Goal: Use online tool/utility: Utilize a website feature to perform a specific function

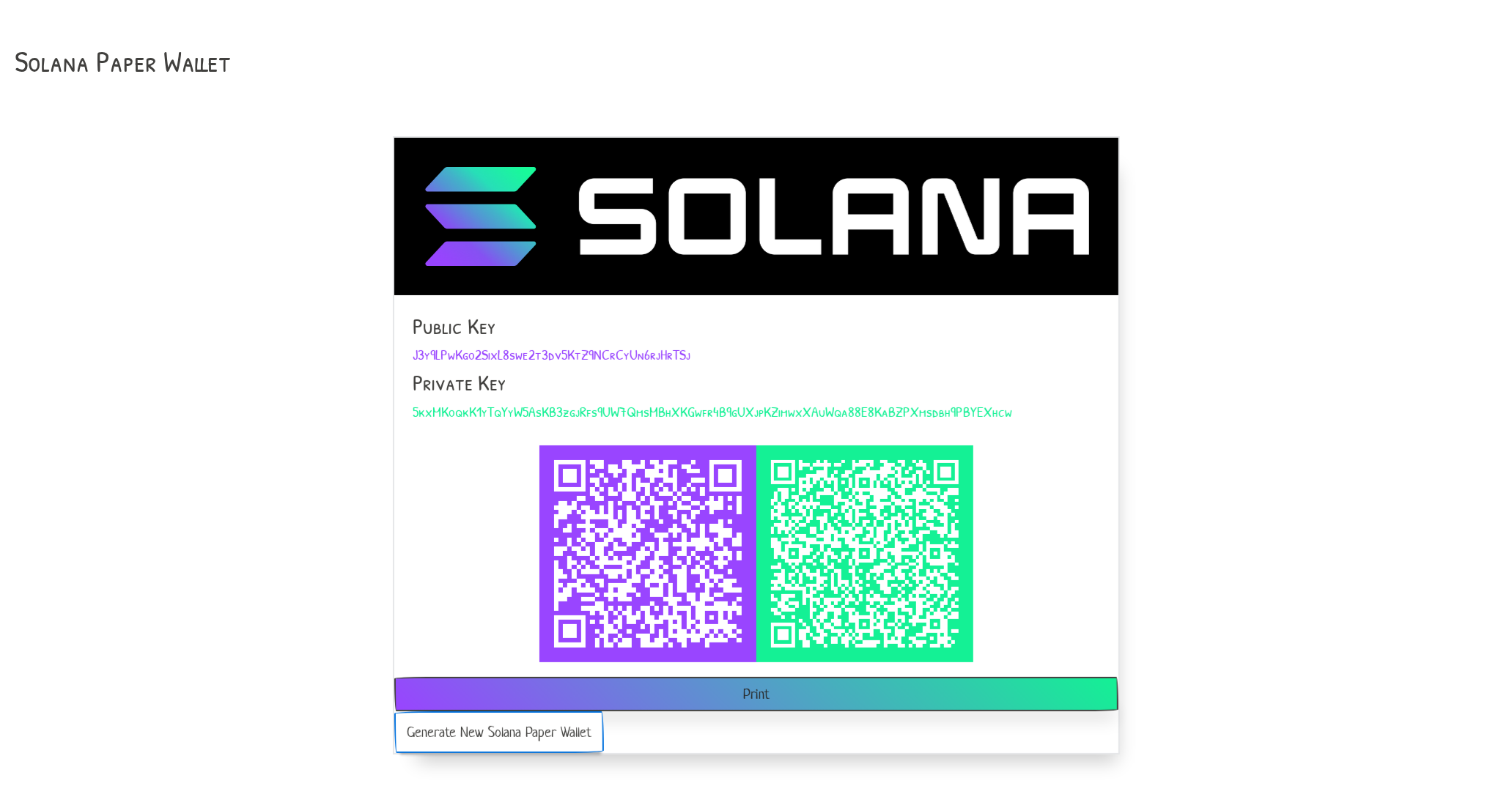
click at [440, 731] on button "Generate New Solana Paper Wallet" at bounding box center [499, 732] width 210 height 42
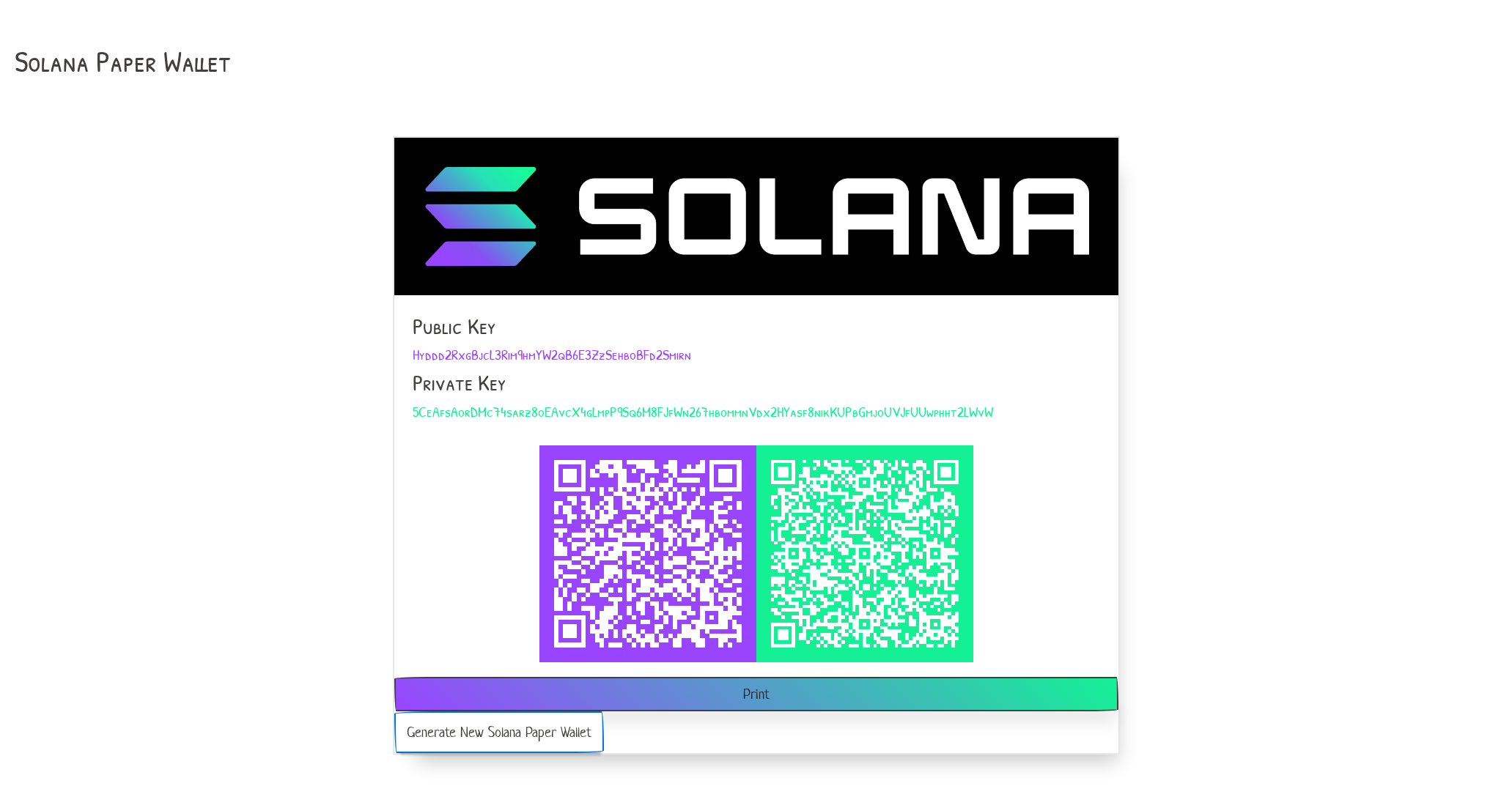
click at [440, 731] on button "Generate New Solana Paper Wallet" at bounding box center [499, 732] width 210 height 42
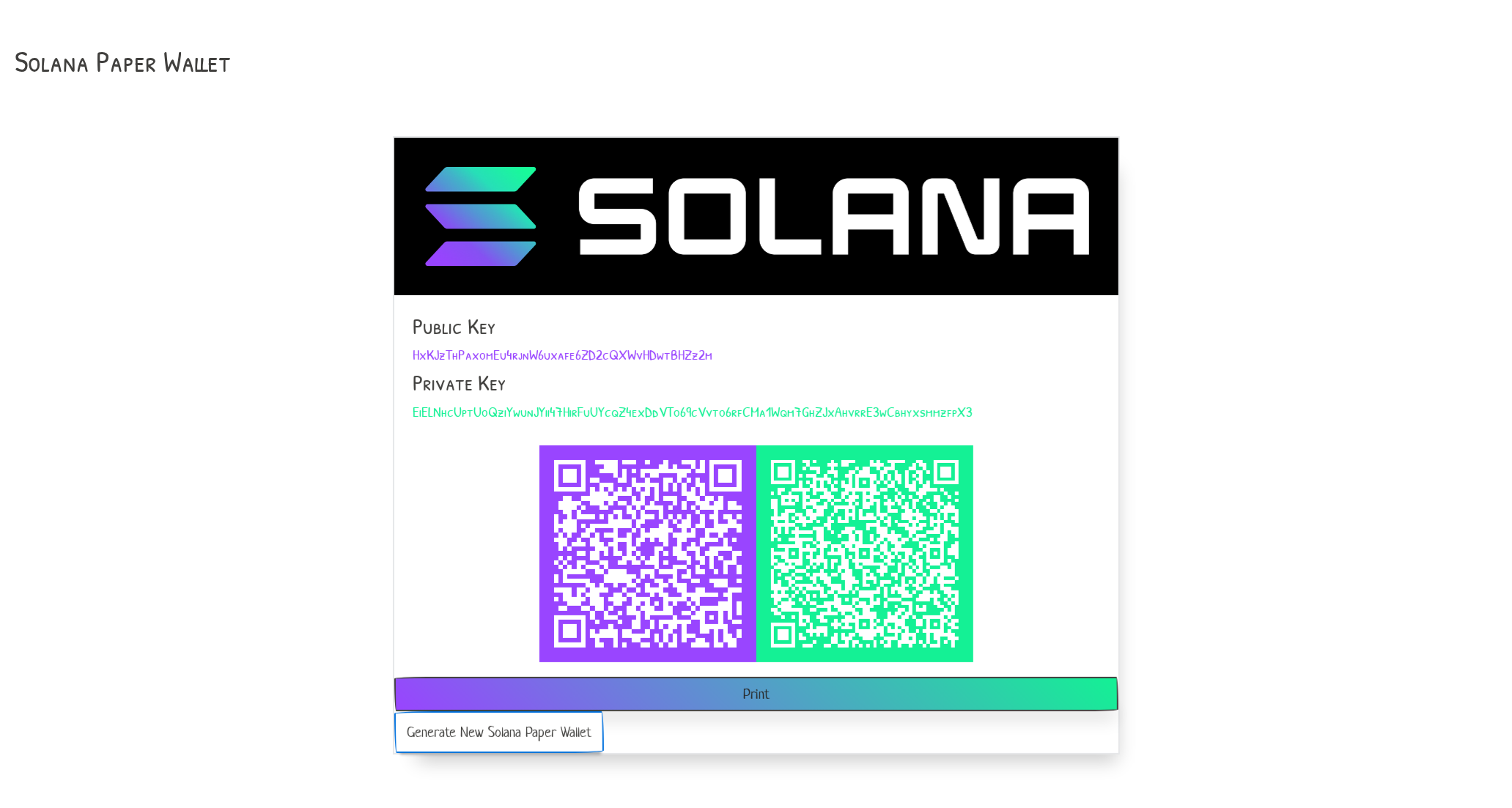
click at [440, 731] on button "Generate New Solana Paper Wallet" at bounding box center [499, 732] width 210 height 42
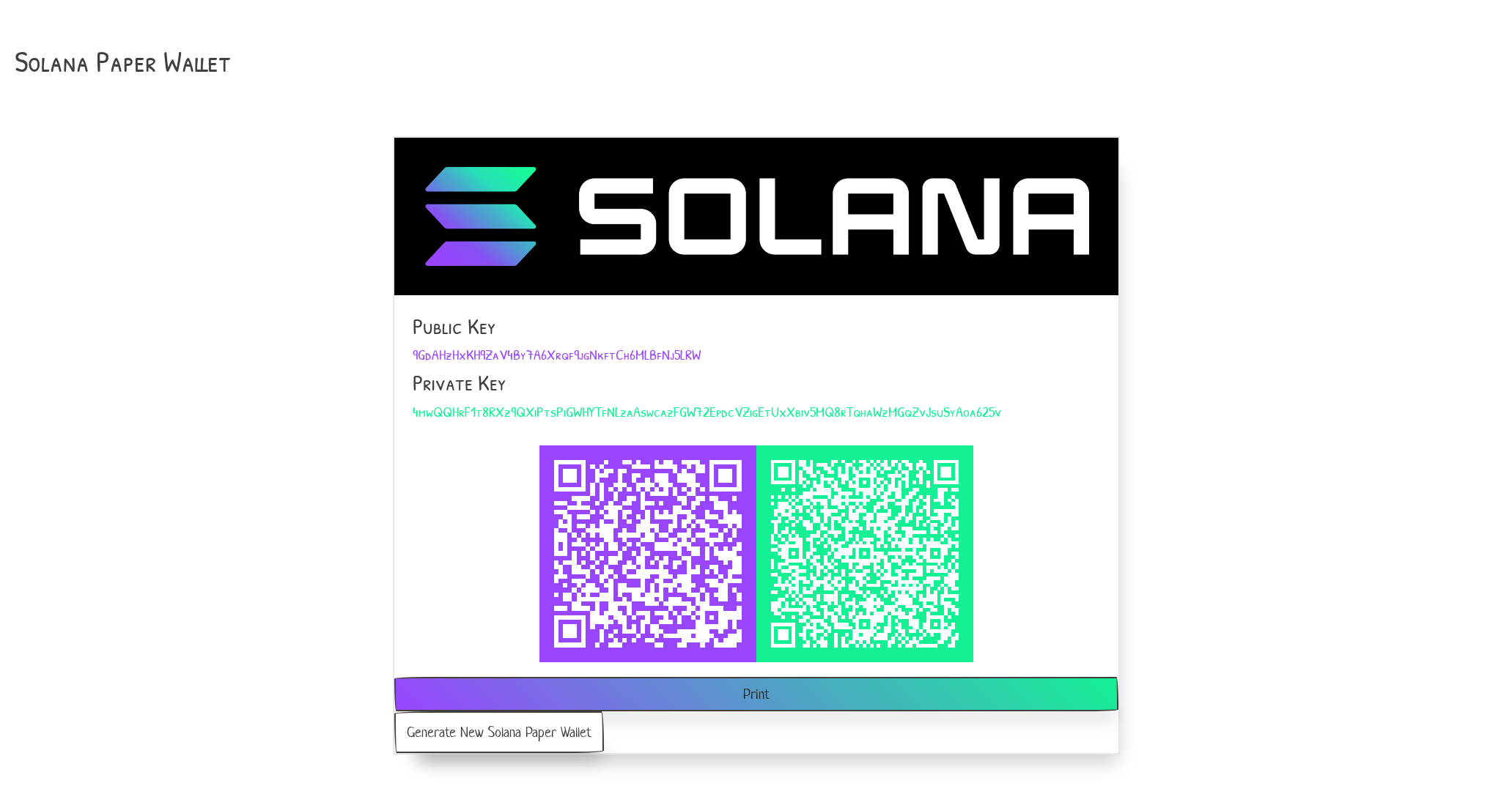
click at [440, 731] on button "Generate New Solana Paper Wallet" at bounding box center [499, 732] width 210 height 42
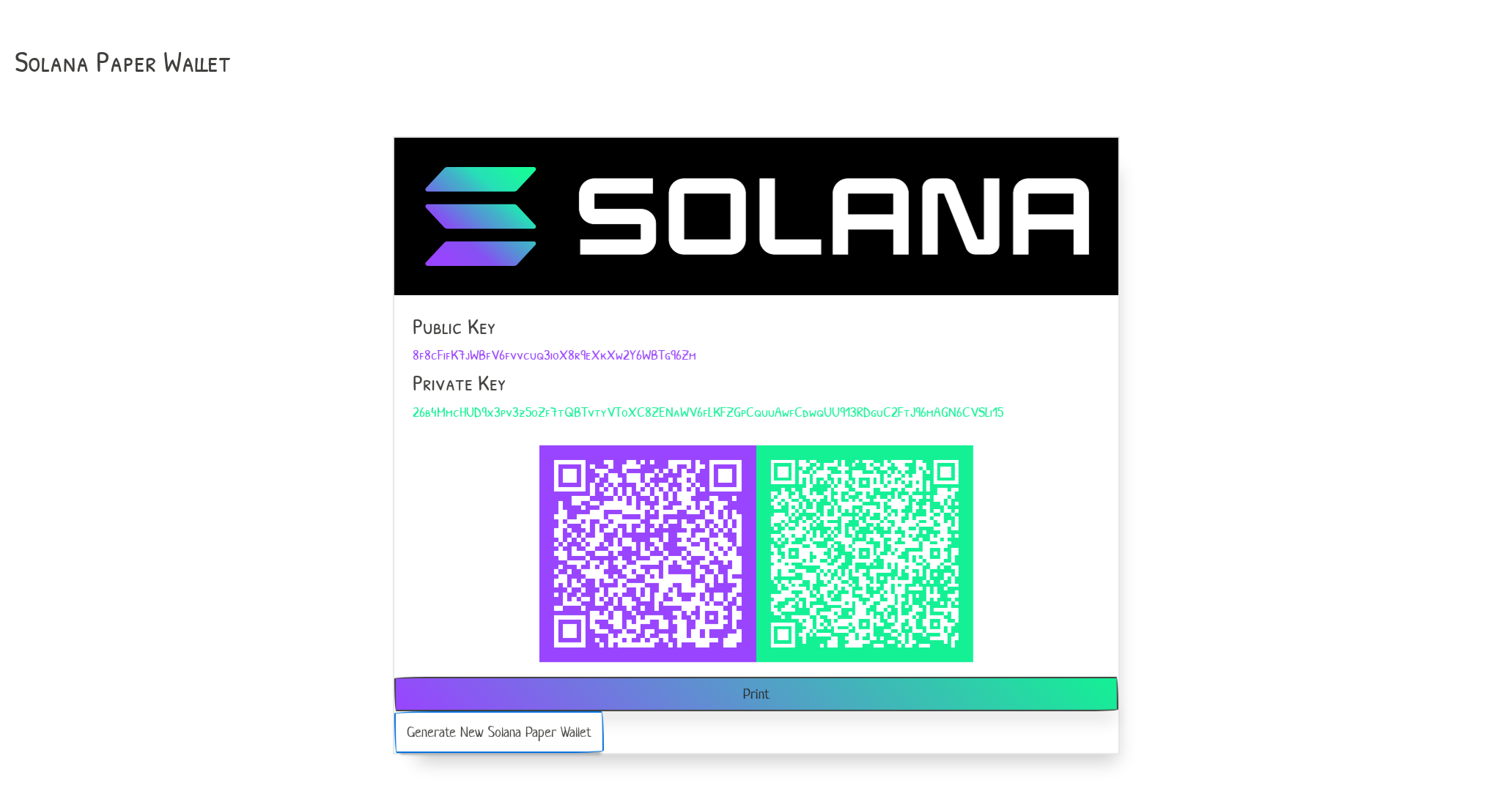
click at [440, 731] on button "Generate New Solana Paper Wallet" at bounding box center [499, 732] width 210 height 42
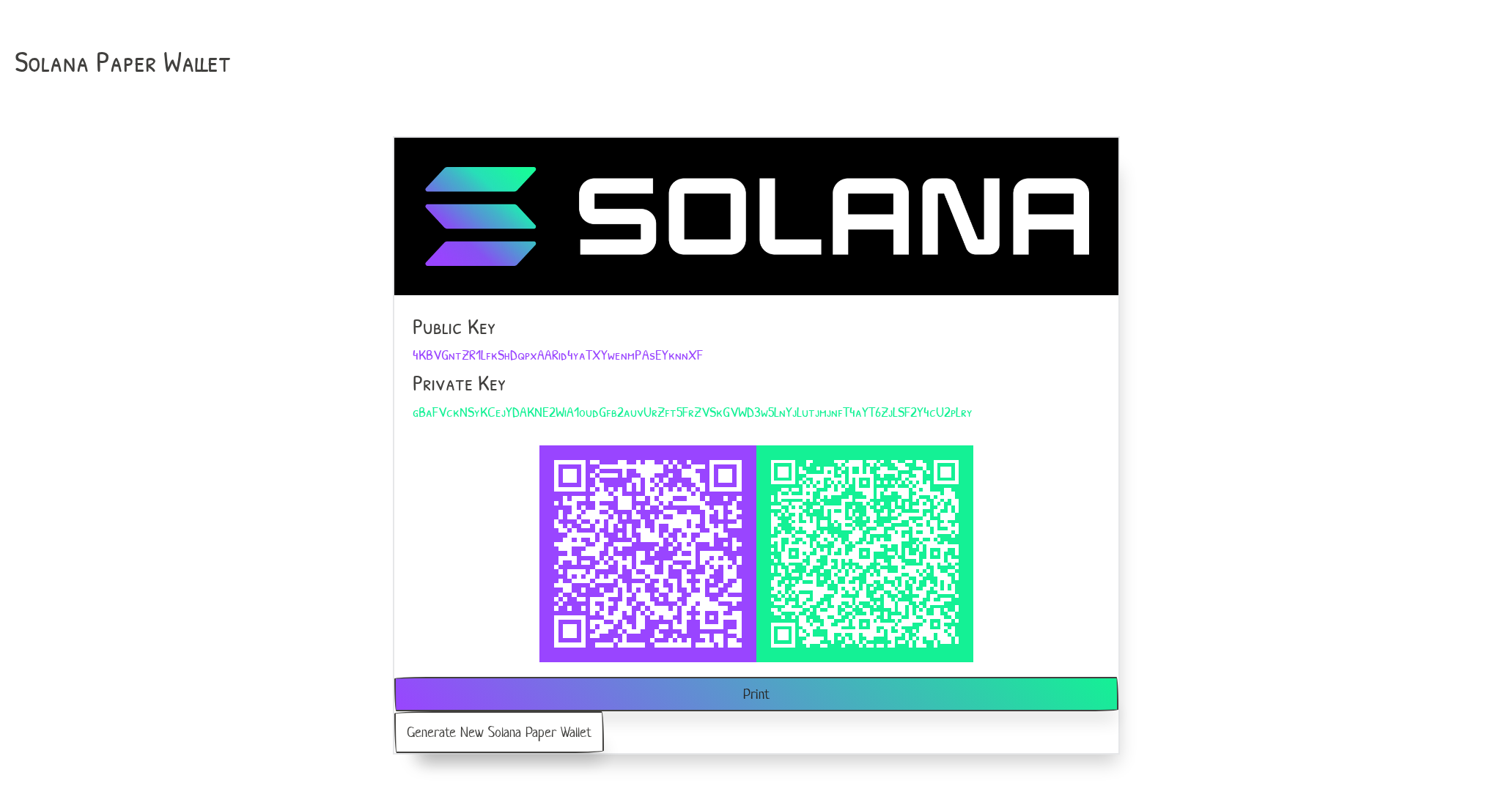
click at [440, 731] on button "Generate New Solana Paper Wallet" at bounding box center [499, 732] width 210 height 42
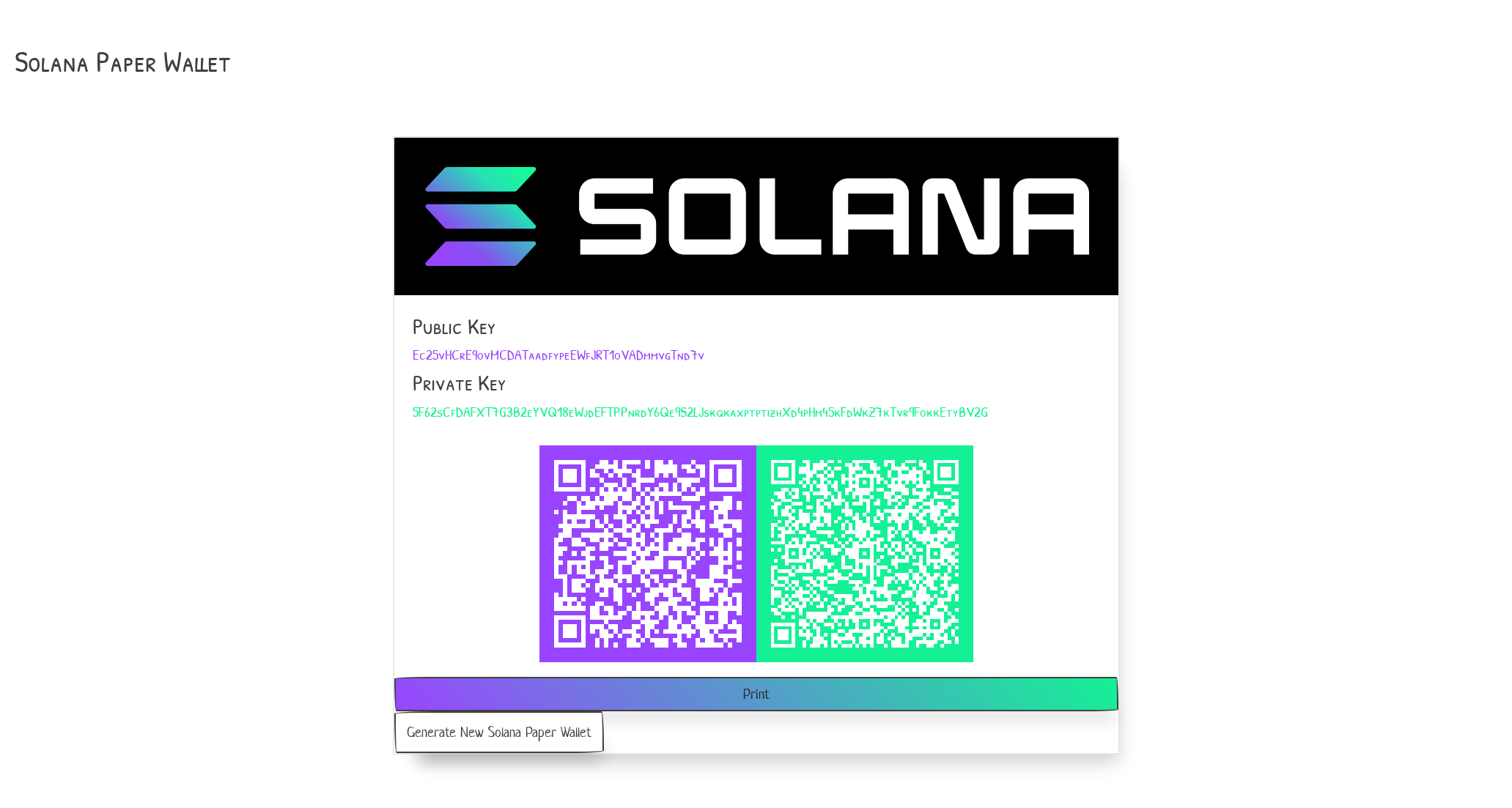
click at [440, 731] on button "Generate New Solana Paper Wallet" at bounding box center [499, 732] width 210 height 42
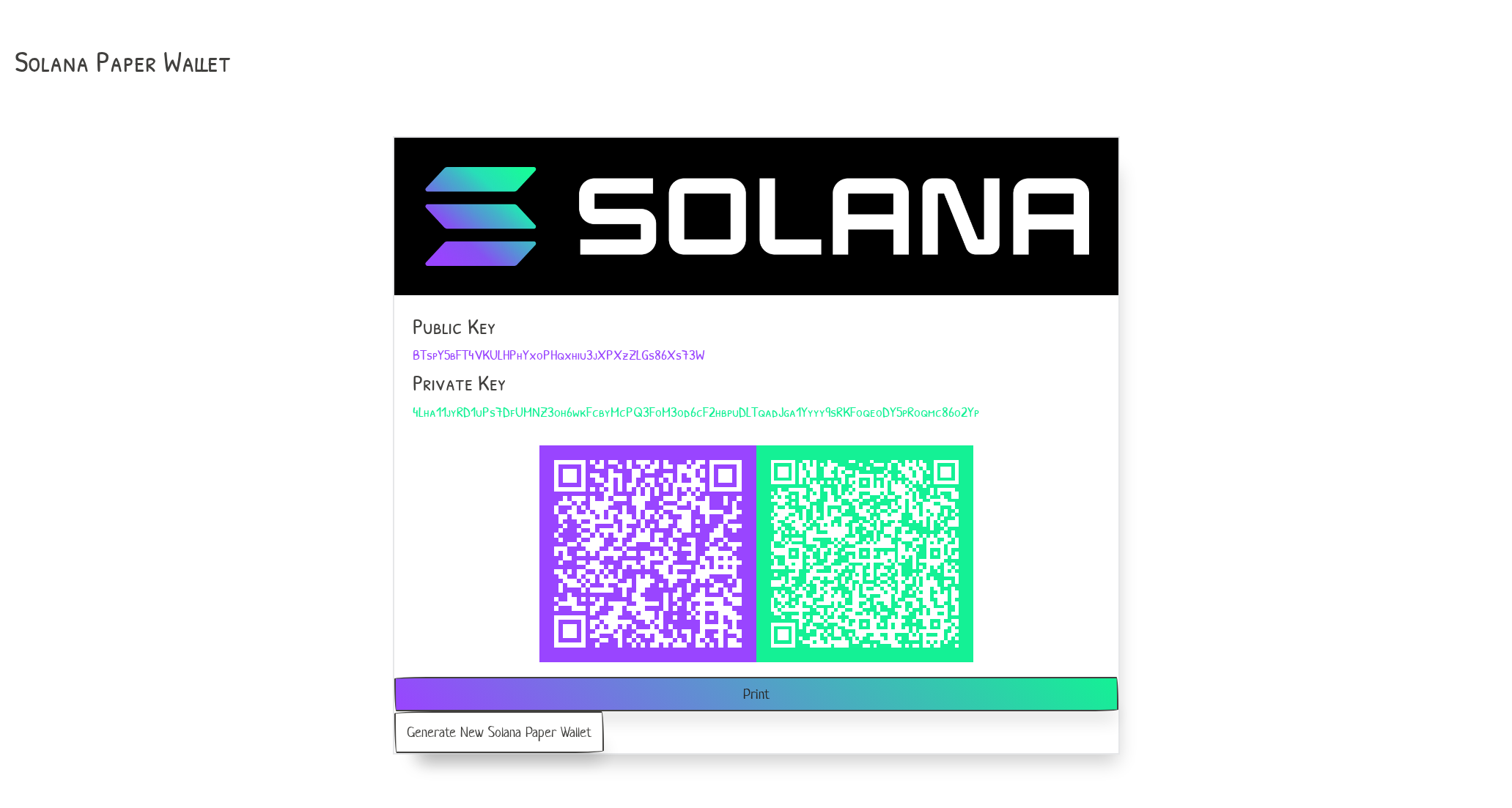
click at [440, 731] on button "Generate New Solana Paper Wallet" at bounding box center [499, 732] width 210 height 42
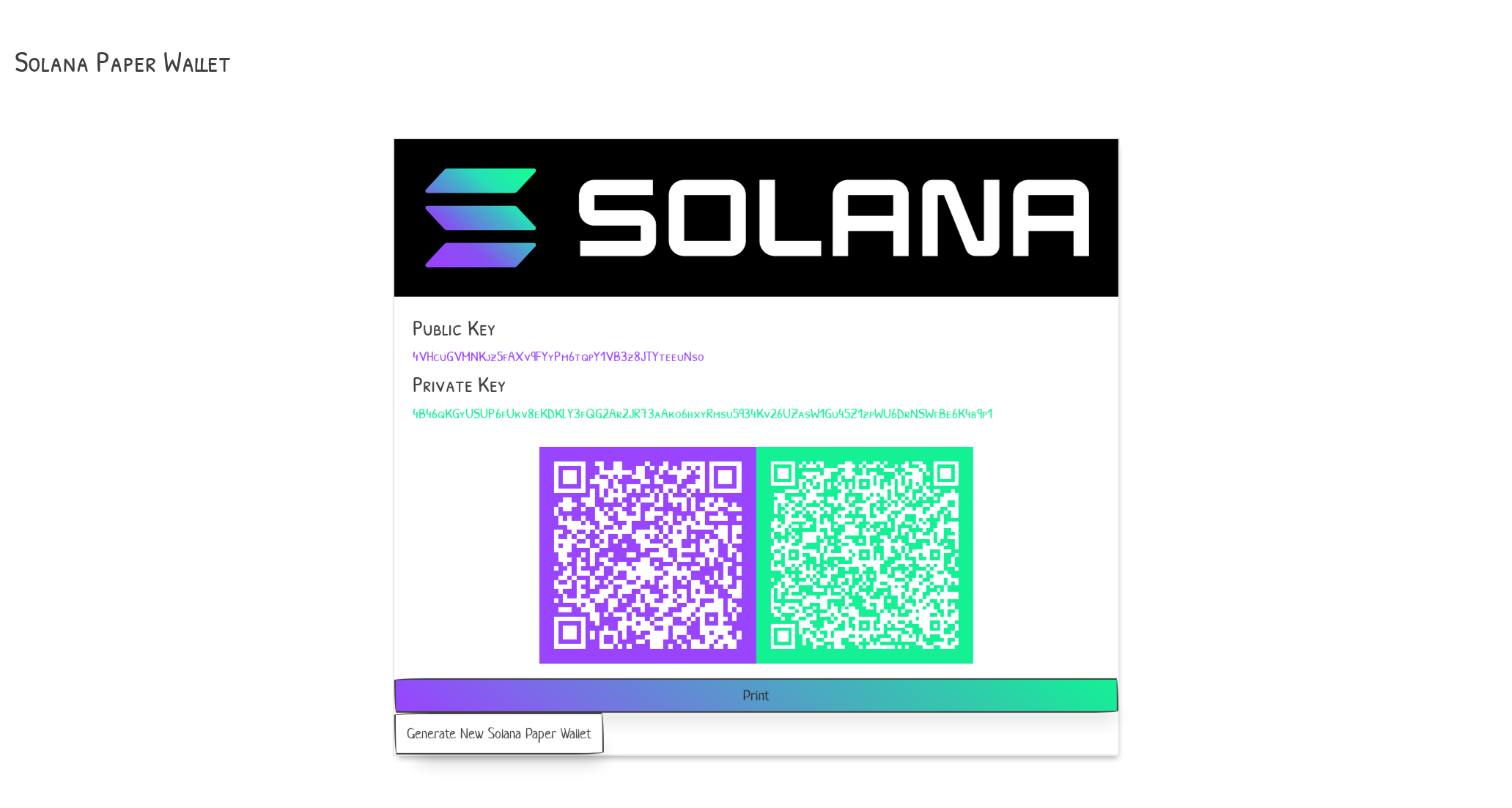
click at [448, 416] on span "4B46qKGyUSUP6fUkv8eKDKLY3fQG2Ar2JR73aAko6hxyRmsu5934Kv26UZasW1Gu45Z1zpWU6DrNSWf…" at bounding box center [702, 412] width 580 height 20
